Goal: Task Accomplishment & Management: Manage account settings

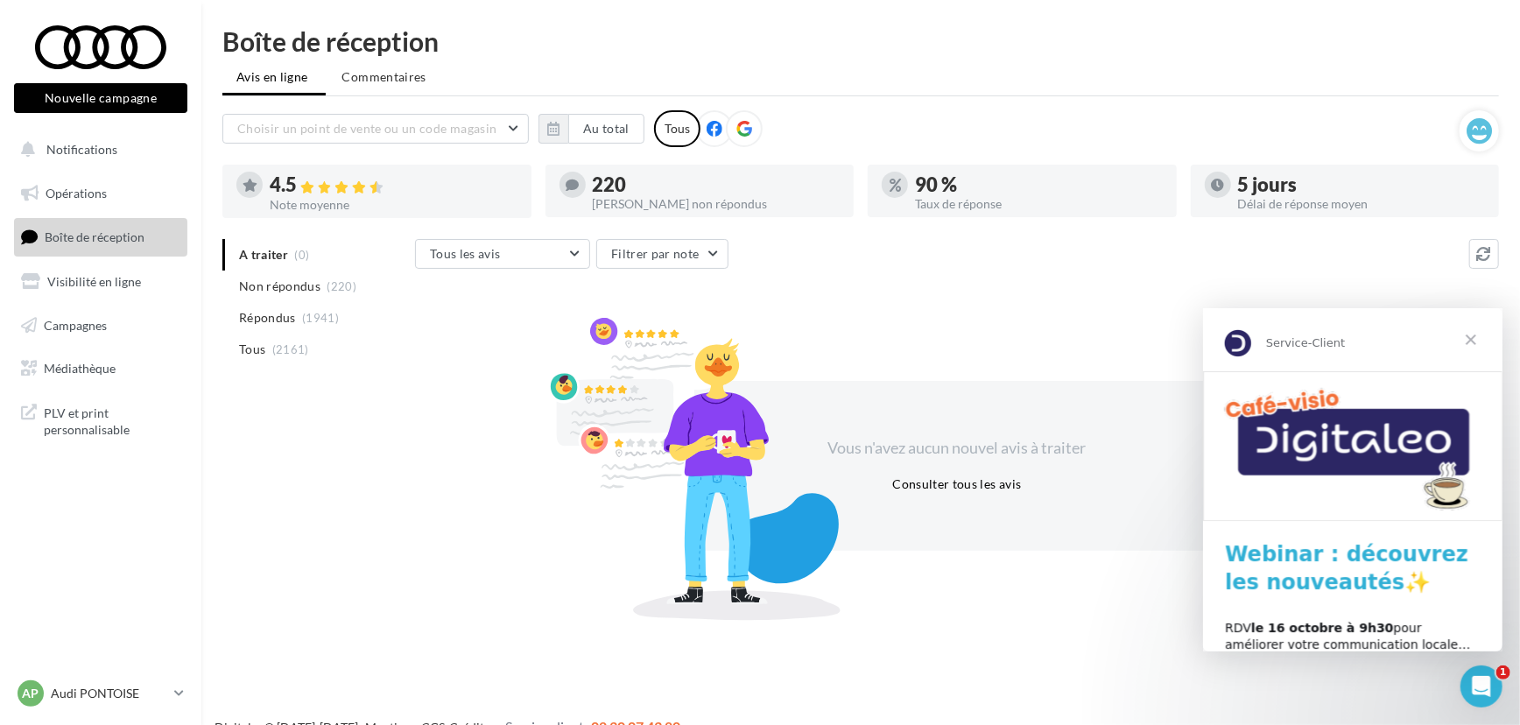
click at [46, 248] on link "Boîte de réception" at bounding box center [101, 237] width 180 height 38
